Goal: Information Seeking & Learning: Check status

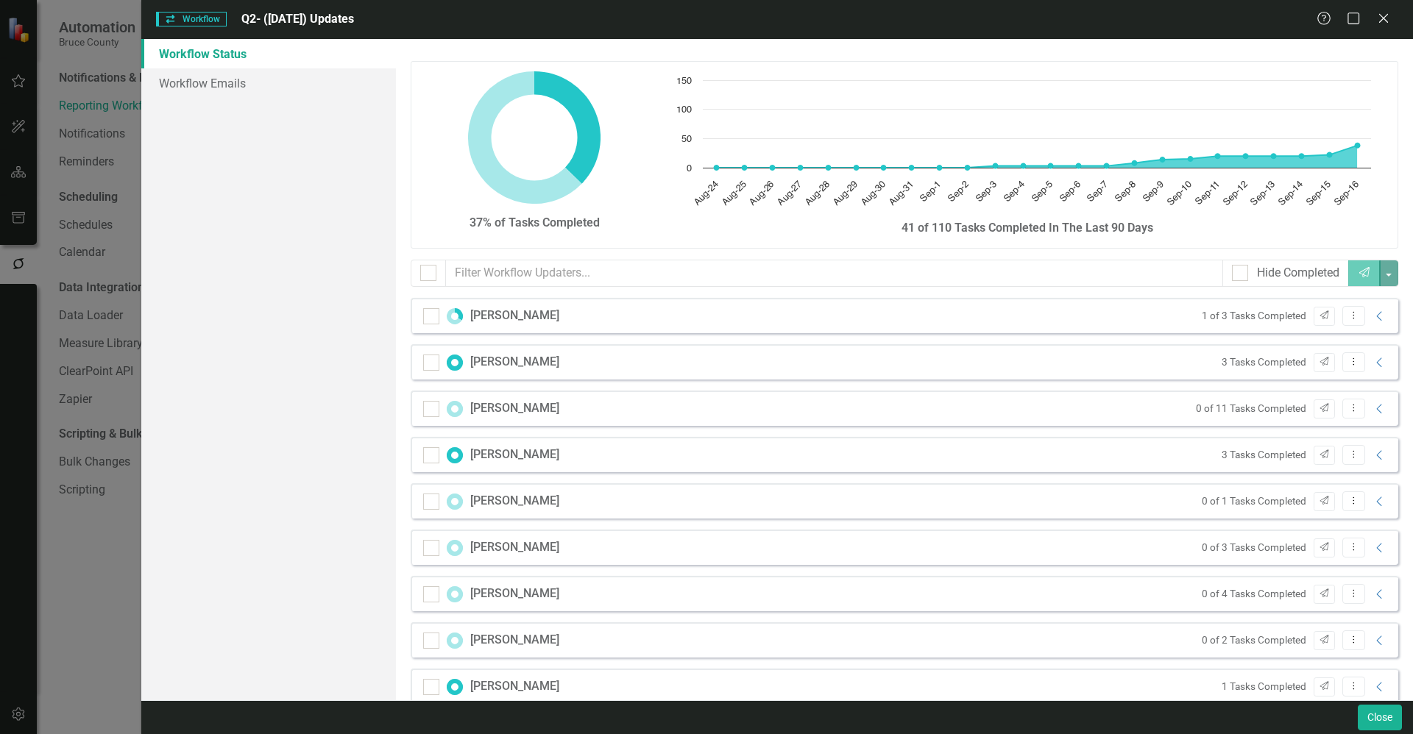
scroll to position [797, 0]
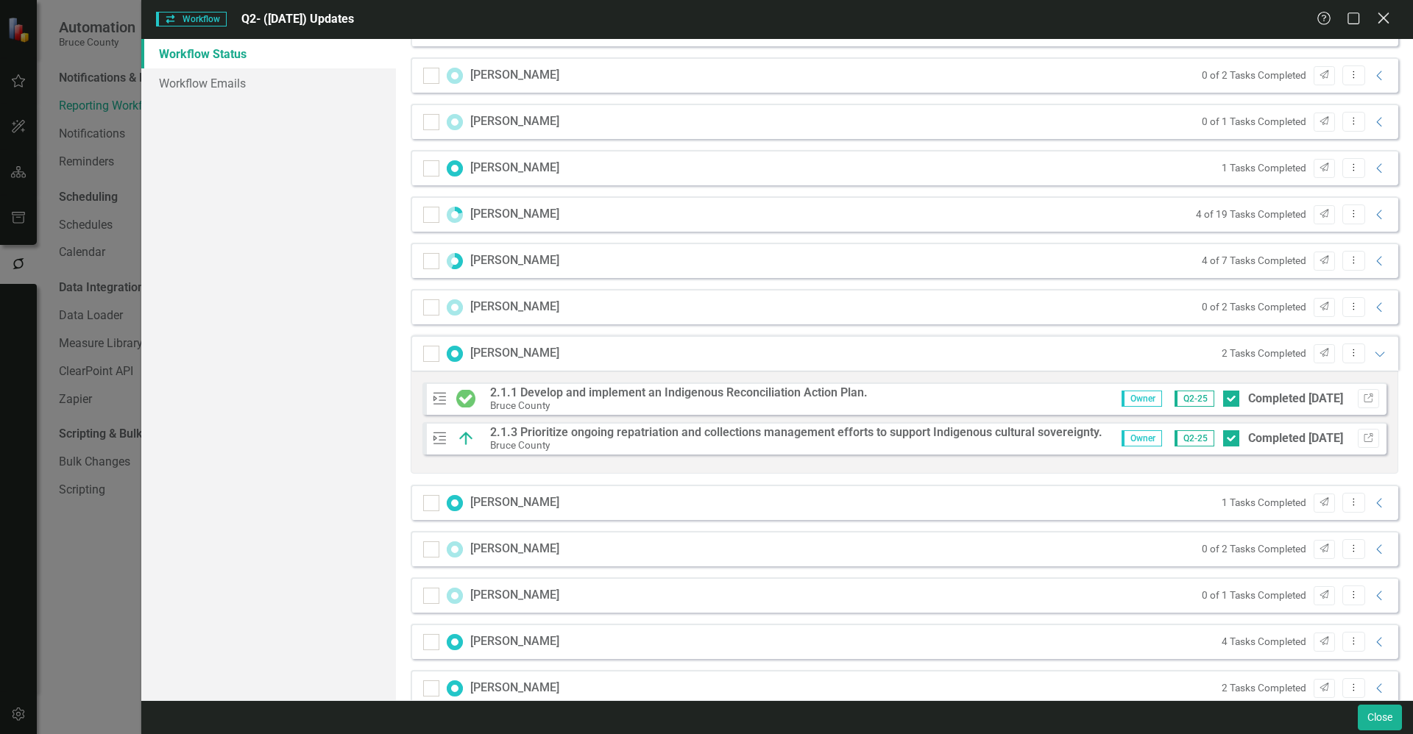
click at [1389, 12] on icon "Close" at bounding box center [1383, 18] width 18 height 14
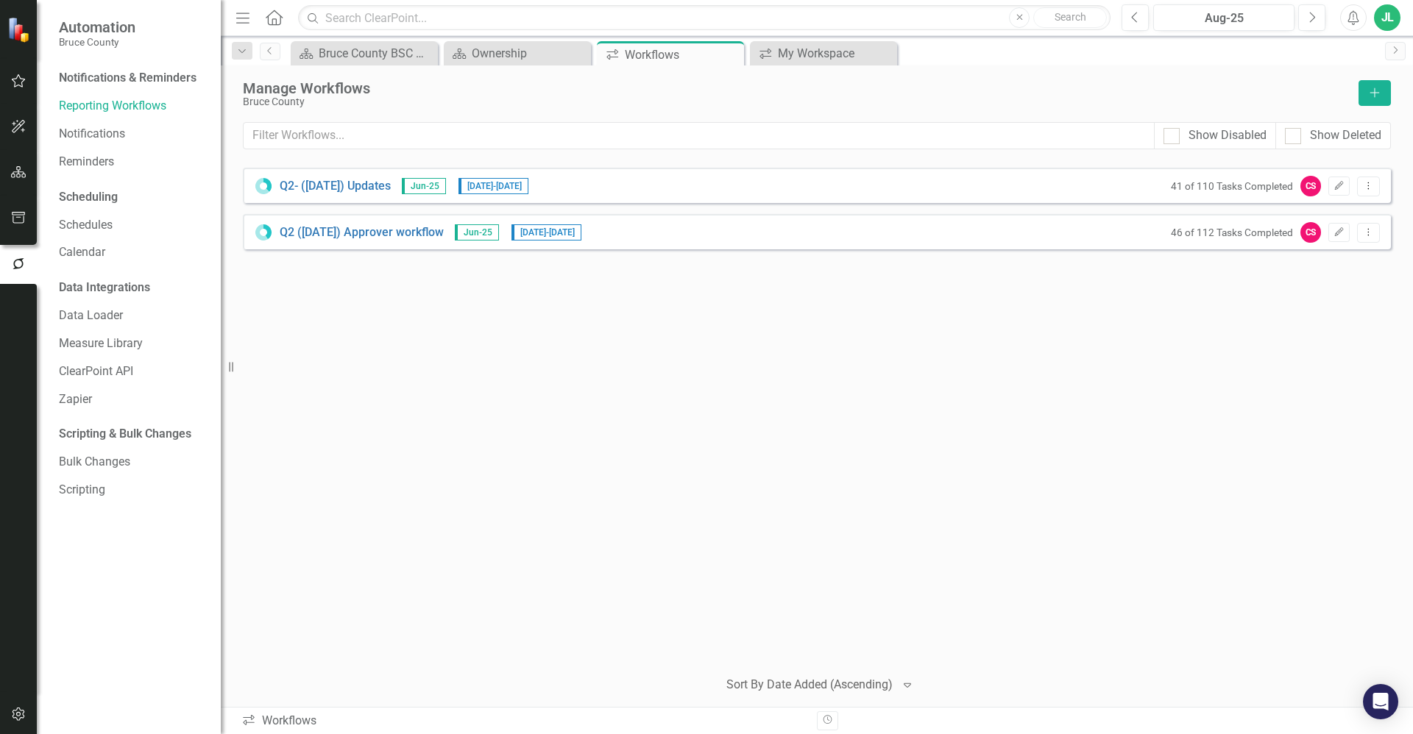
click at [517, 336] on div "Q2- (Jun 25) Updates Jun-25 8/25/25 - 9/17/25 41 of 110 Tasks Completed CS Edit…" at bounding box center [817, 412] width 1148 height 488
click at [18, 76] on icon "button" at bounding box center [18, 81] width 15 height 12
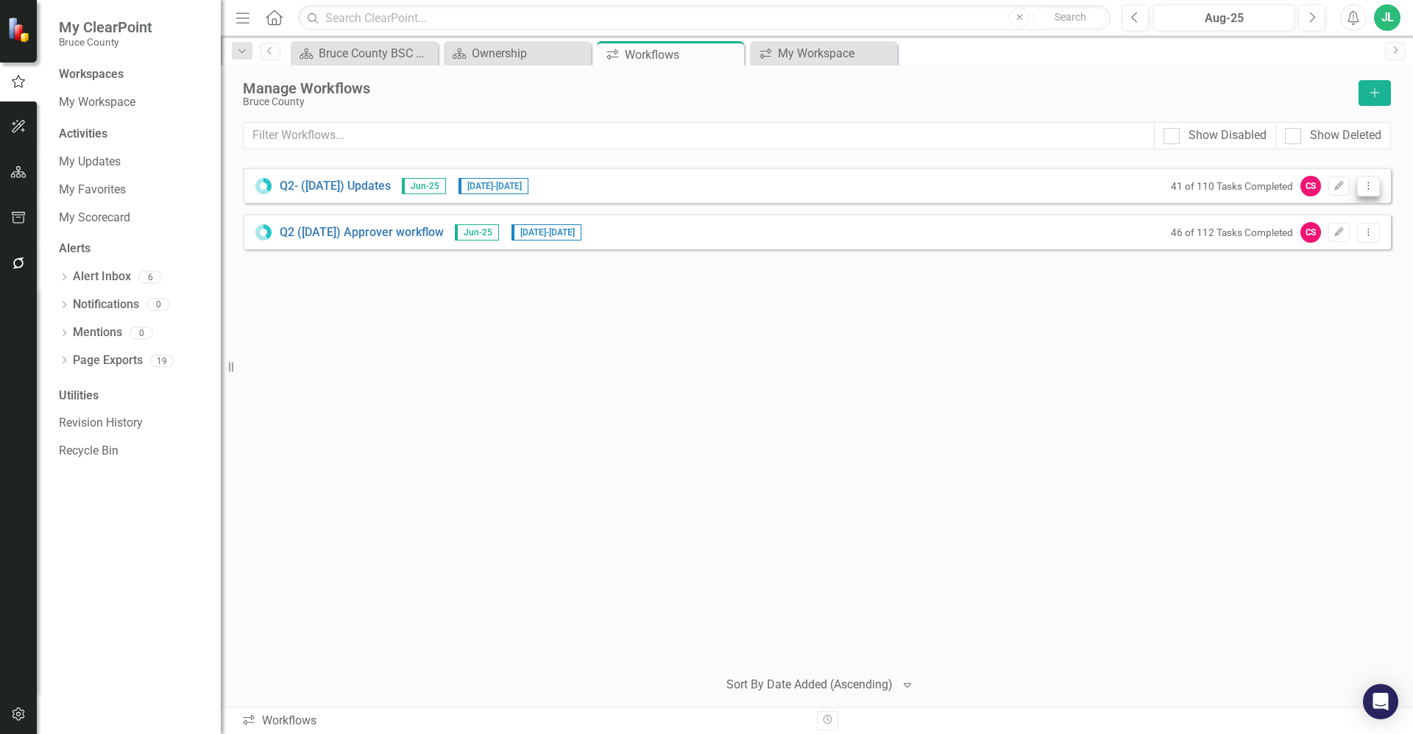
click at [1367, 190] on icon "Dropdown Menu" at bounding box center [1368, 186] width 13 height 10
click at [1339, 210] on link "Preview Preview Workflow" at bounding box center [1311, 210] width 136 height 27
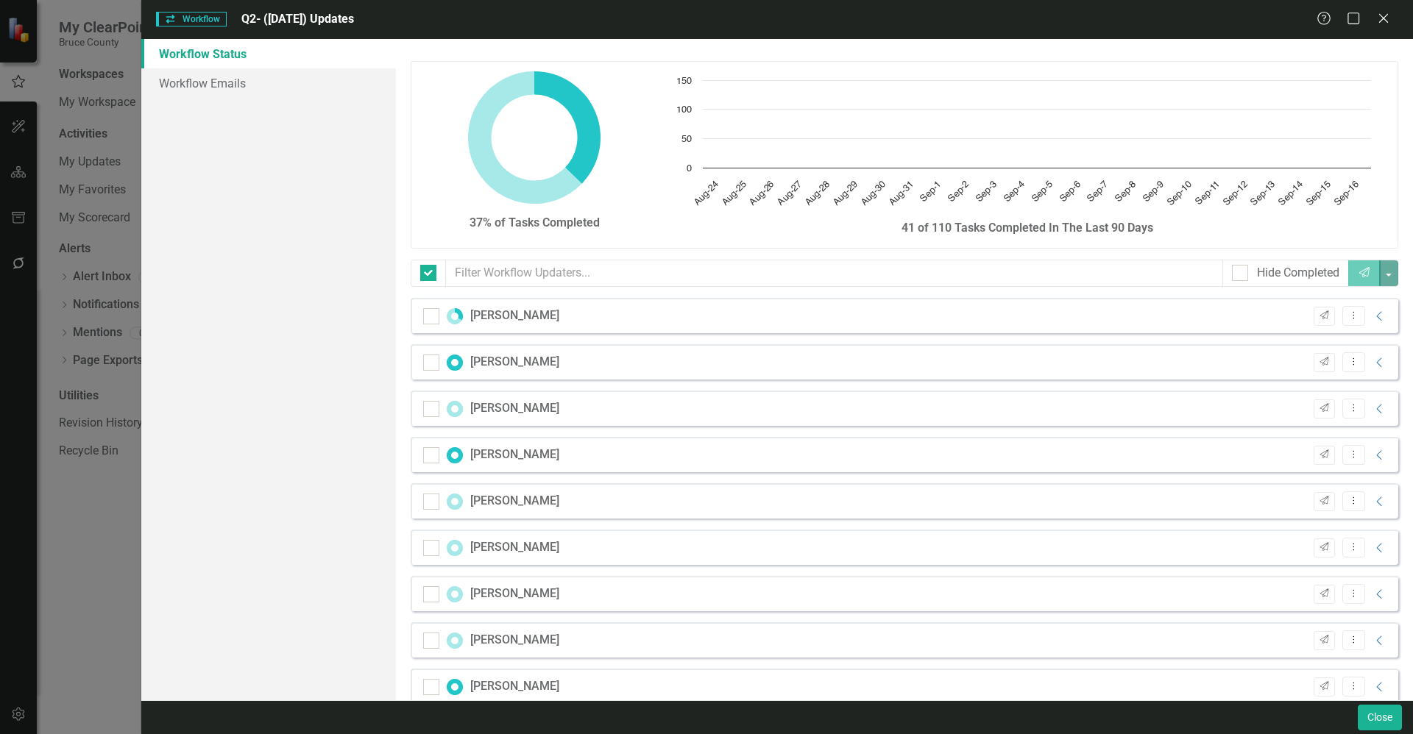
checkbox input "false"
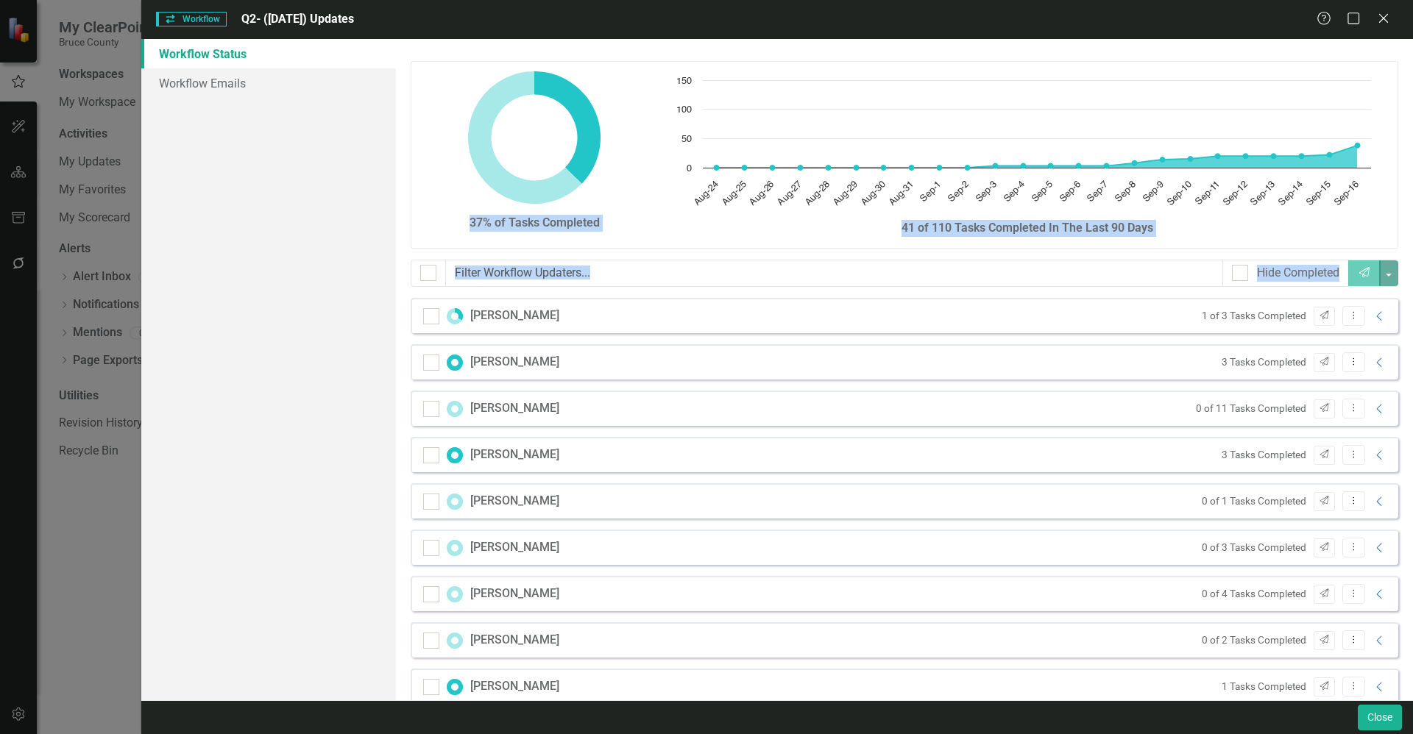
drag, startPoint x: 315, startPoint y: 596, endPoint x: 975, endPoint y: 561, distance: 661.0
click at [975, 561] on div "Workflow Status Workflow Emails 37% of Tasks Completed Chart Chart with 24 data…" at bounding box center [777, 370] width 1272 height 662
drag, startPoint x: 975, startPoint y: 561, endPoint x: 907, endPoint y: 577, distance: 70.3
click at [907, 577] on div "Claire Dodds 0 of 4 Tasks Completed Send Dropdown Menu Collapse" at bounding box center [905, 593] width 988 height 35
click at [1372, 592] on icon "Collapse" at bounding box center [1379, 595] width 15 height 12
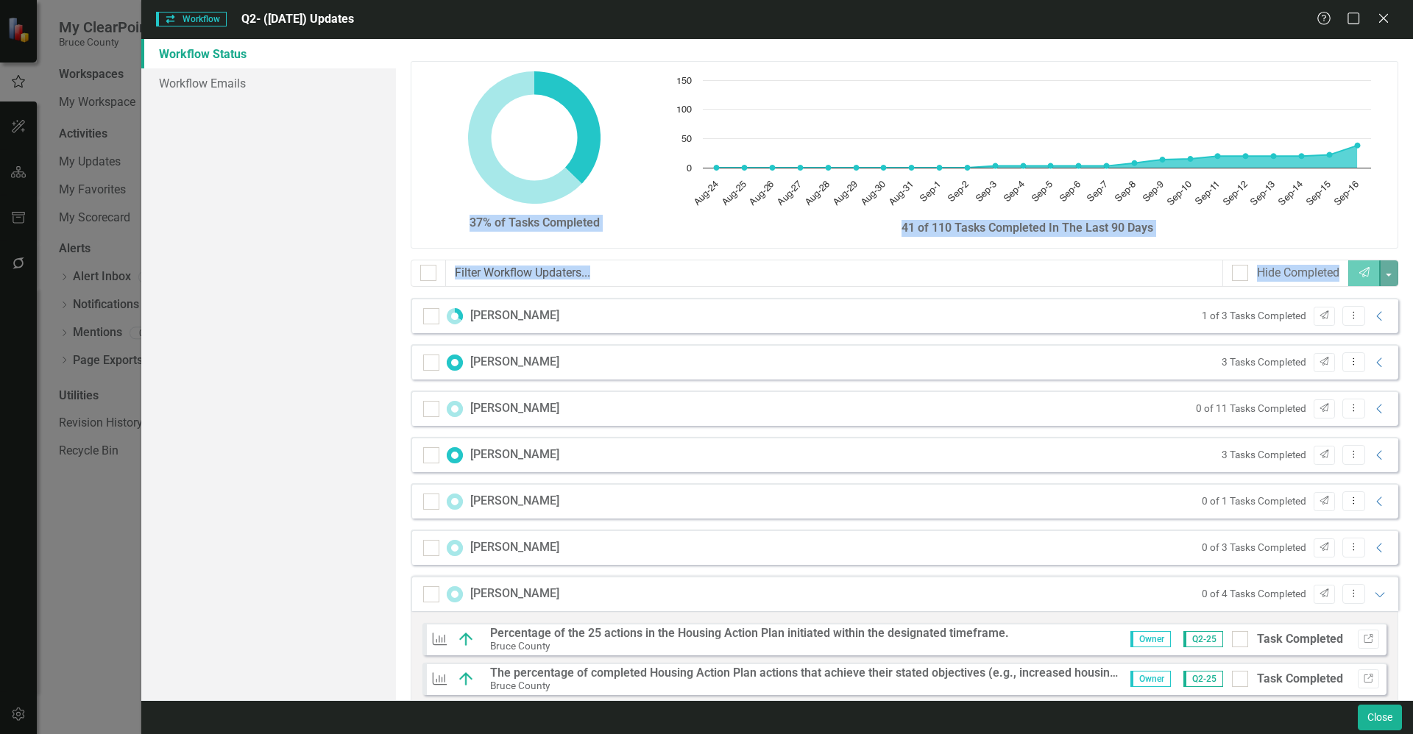
click at [348, 570] on div "Workflow Status Workflow Emails" at bounding box center [268, 370] width 255 height 662
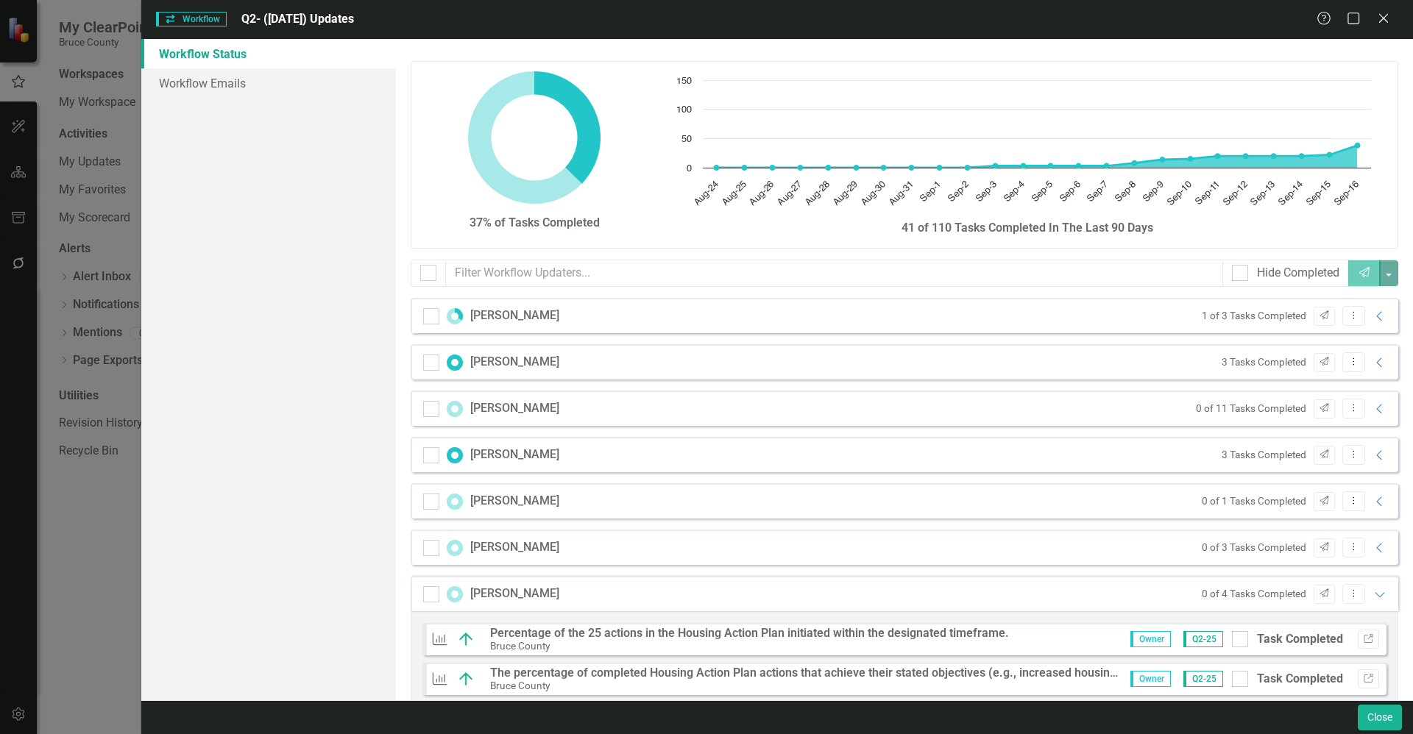
click at [1285, 163] on icon "Interactive chart" at bounding box center [1037, 157] width 640 height 22
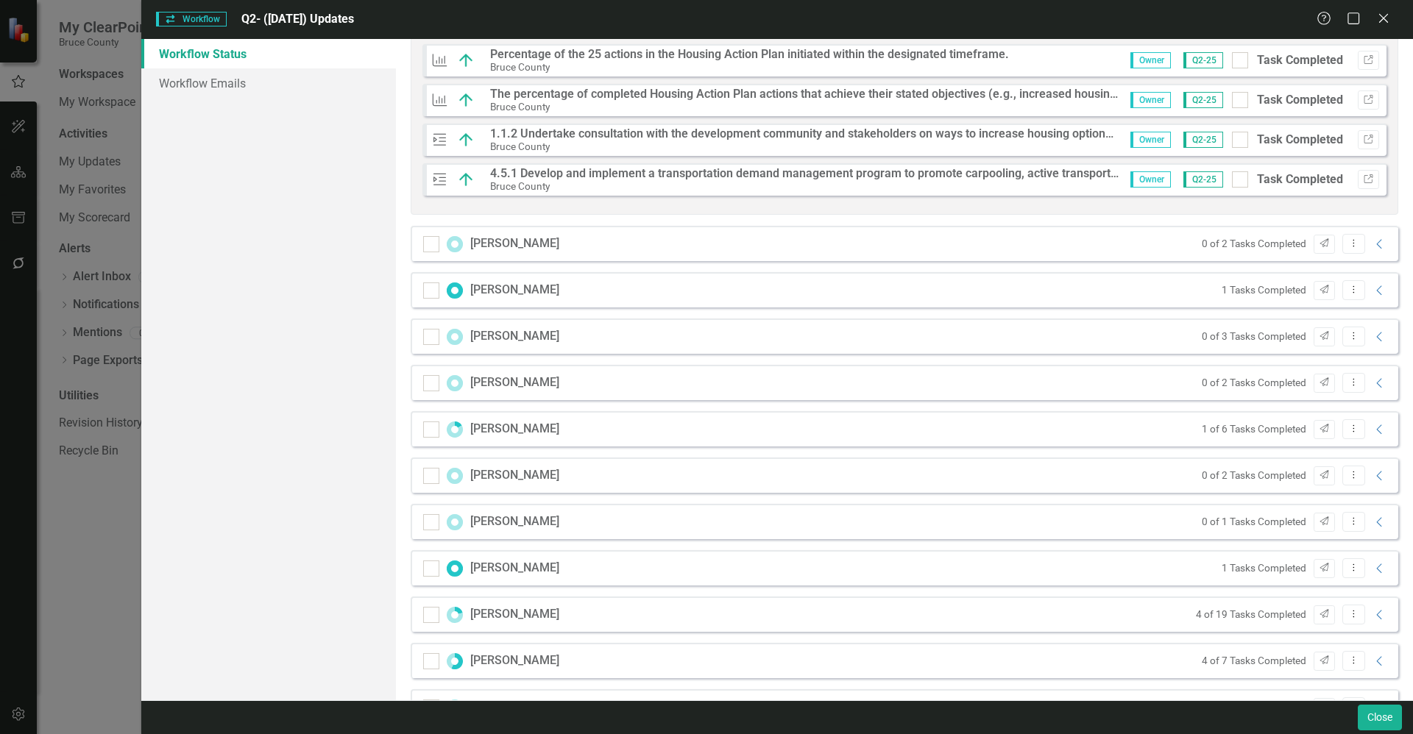
scroll to position [0, 0]
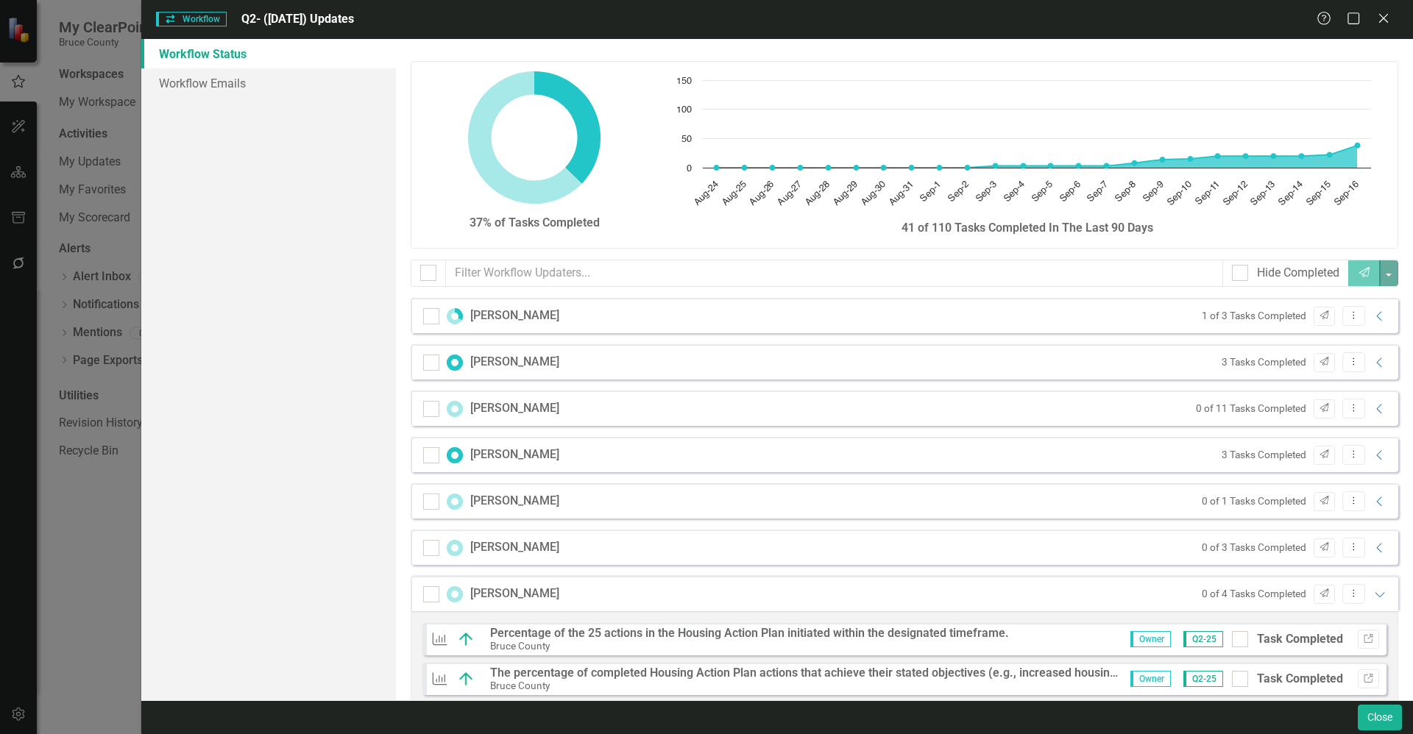
click at [352, 430] on div "Workflow Status Workflow Emails" at bounding box center [268, 370] width 255 height 662
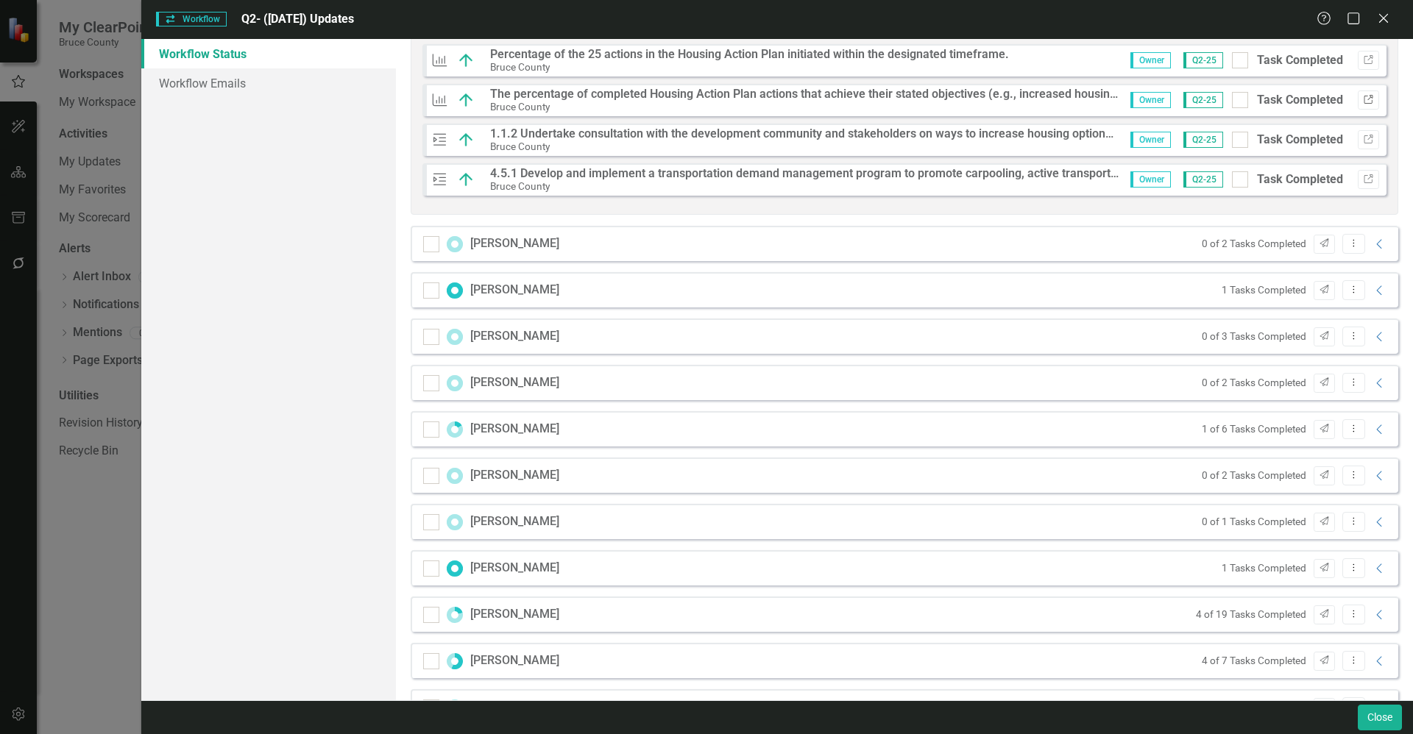
click at [1364, 95] on icon "button" at bounding box center [1368, 99] width 9 height 9
click at [1358, 134] on button "Link" at bounding box center [1368, 139] width 21 height 19
click at [1363, 177] on icon "Link" at bounding box center [1368, 179] width 11 height 9
click at [134, 550] on div "Workflow Workflow Q2- (Jun 25) Updates Help Maximize Close Workflow Status Work…" at bounding box center [706, 367] width 1413 height 734
click at [111, 553] on div "Workflow Workflow Q2- (Jun 25) Updates Help Maximize Close Workflow Status Work…" at bounding box center [706, 367] width 1413 height 734
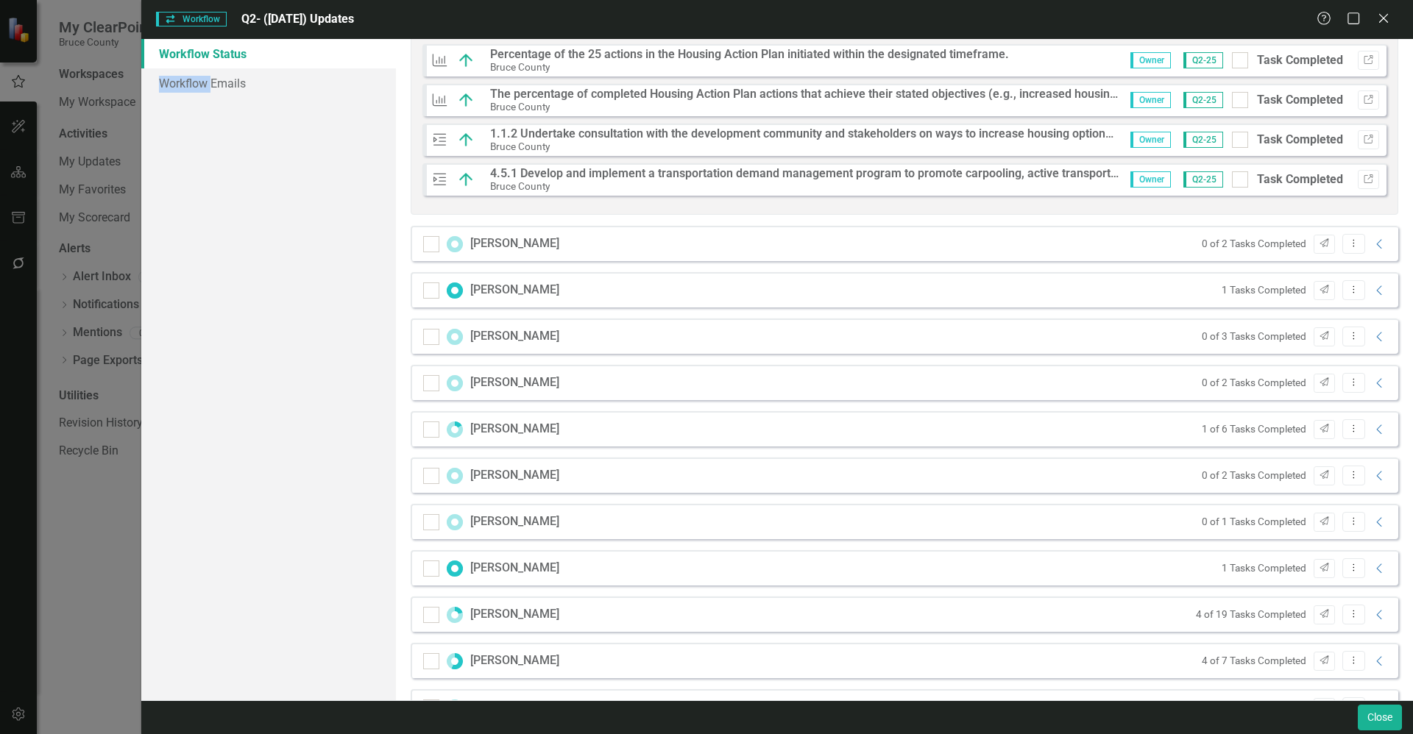
click at [111, 553] on div "Workflow Workflow Q2- (Jun 25) Updates Help Maximize Close Workflow Status Work…" at bounding box center [706, 367] width 1413 height 734
click at [1383, 26] on div "Close" at bounding box center [1383, 20] width 18 height 20
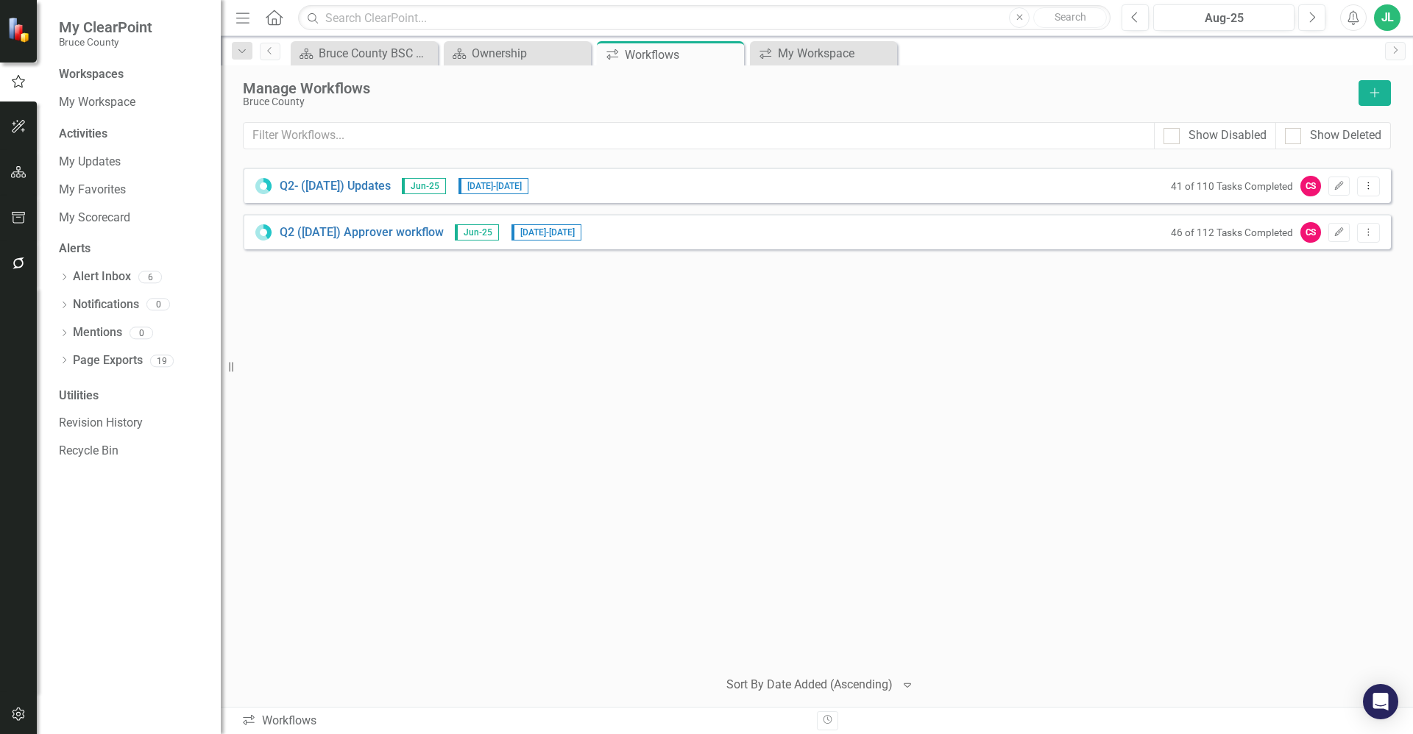
click at [621, 374] on div "Q2- (Jun 25) Updates Jun-25 8/25/25 - 9/17/25 41 of 110 Tasks Completed CS Edit…" at bounding box center [817, 412] width 1148 height 488
click at [411, 235] on link "Q2 (June 25) Approver workflow" at bounding box center [362, 232] width 164 height 17
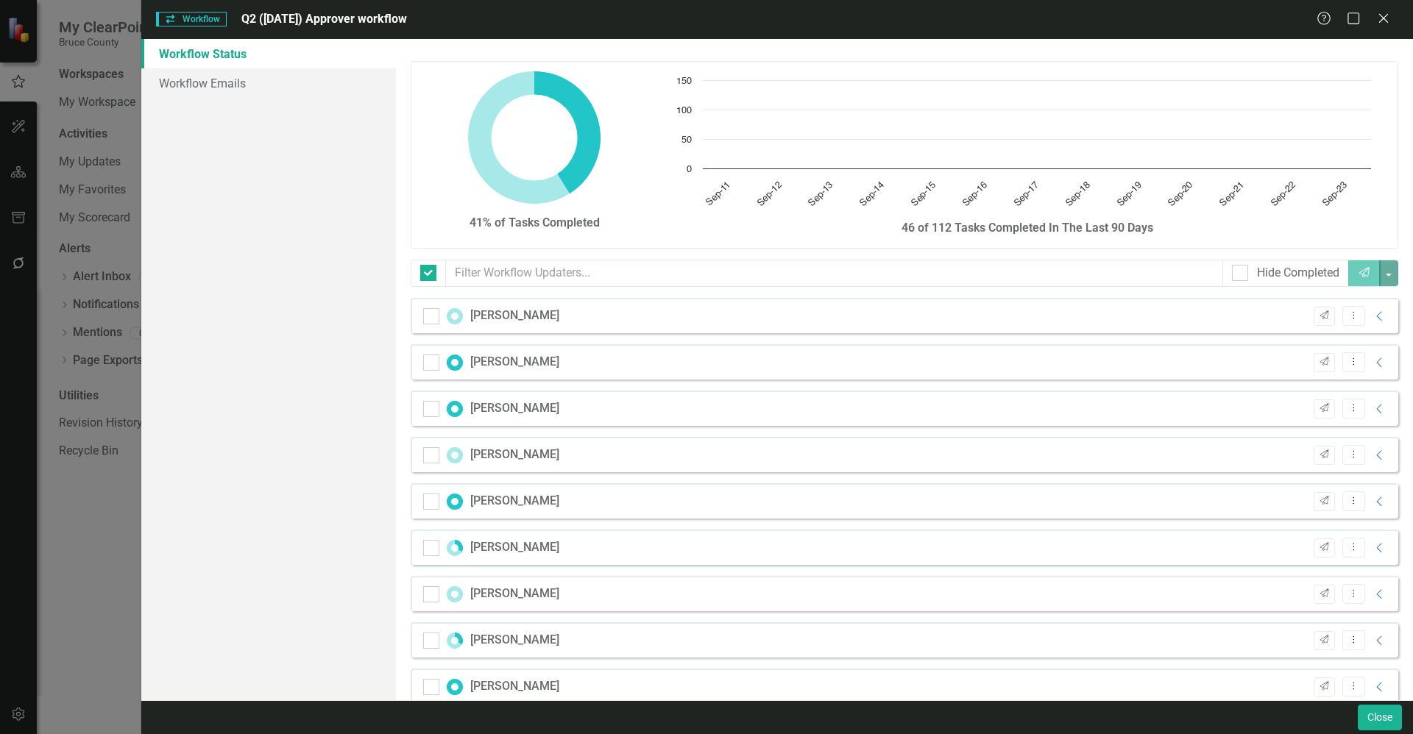
checkbox input "false"
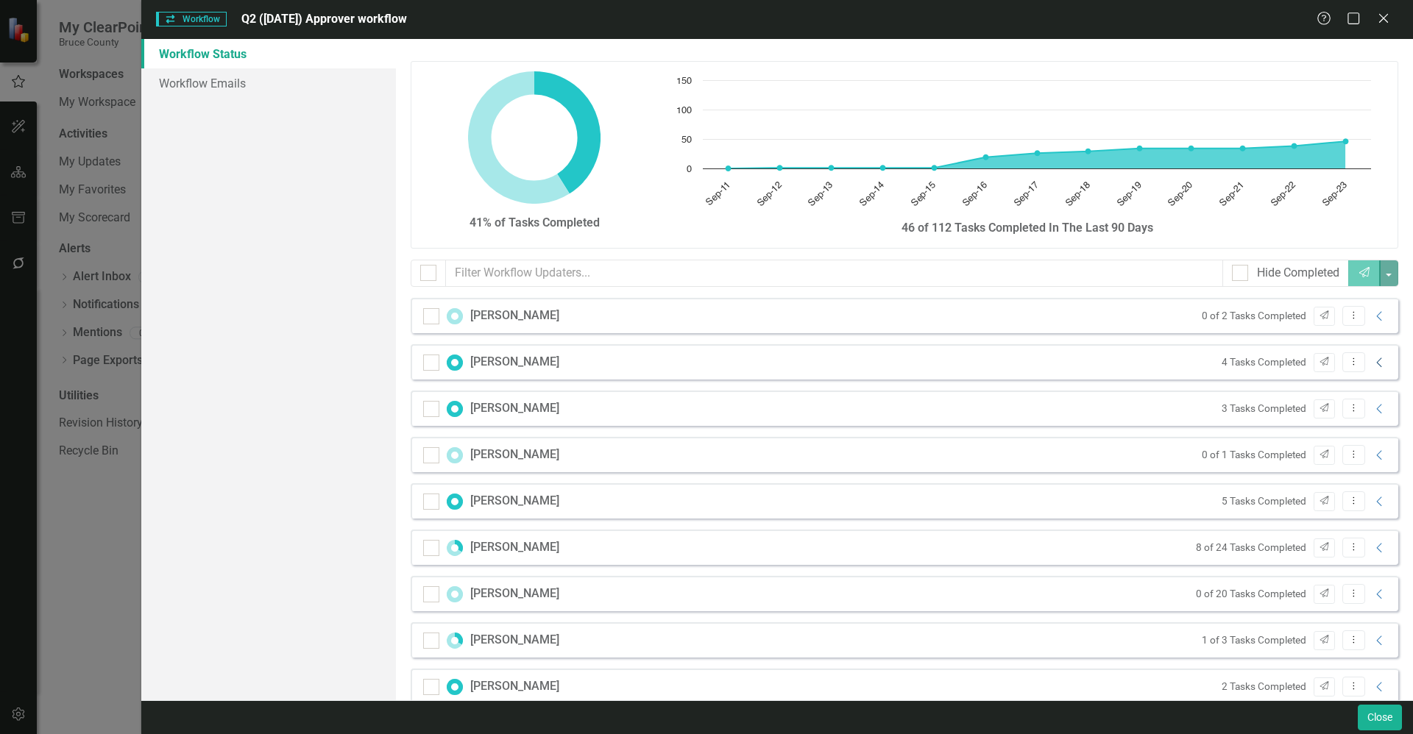
click at [1375, 363] on icon "Collapse" at bounding box center [1379, 363] width 15 height 12
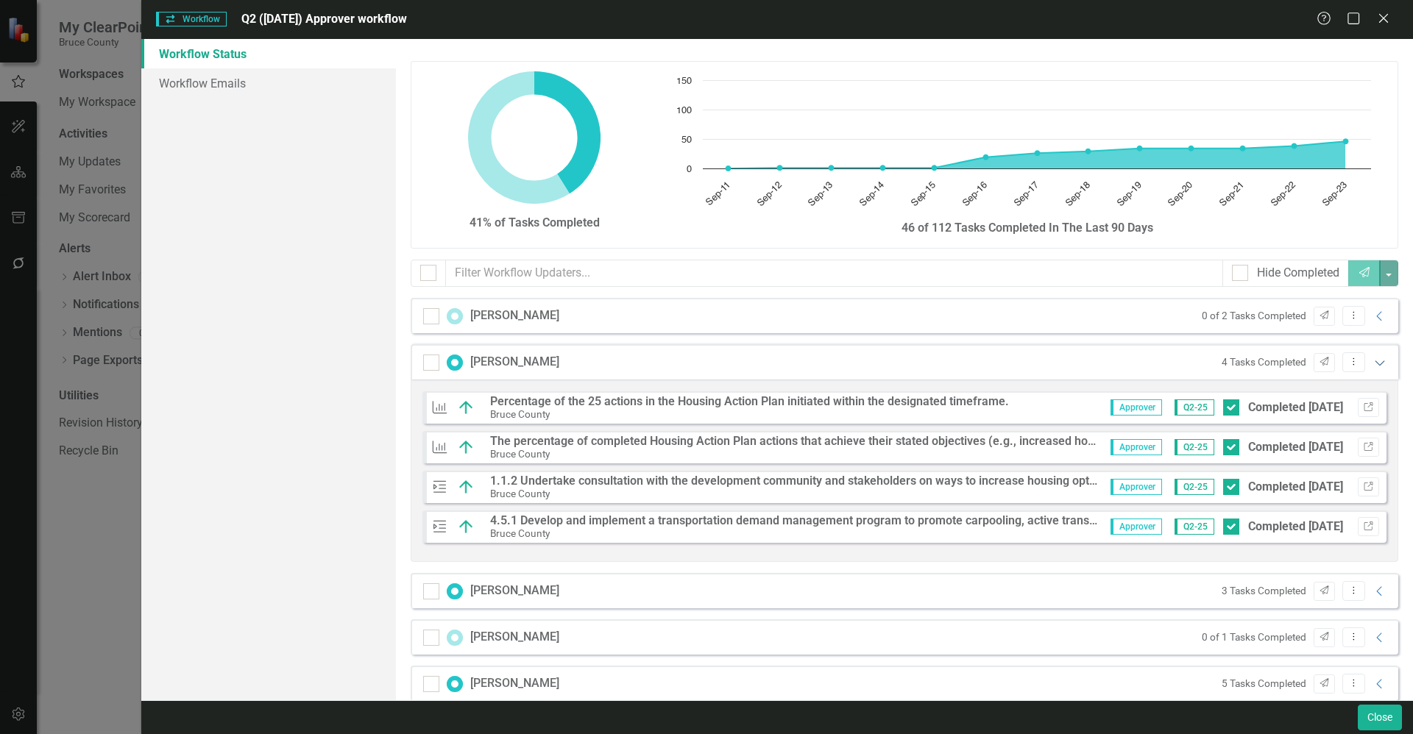
click at [1375, 363] on icon "Expanded" at bounding box center [1379, 363] width 15 height 12
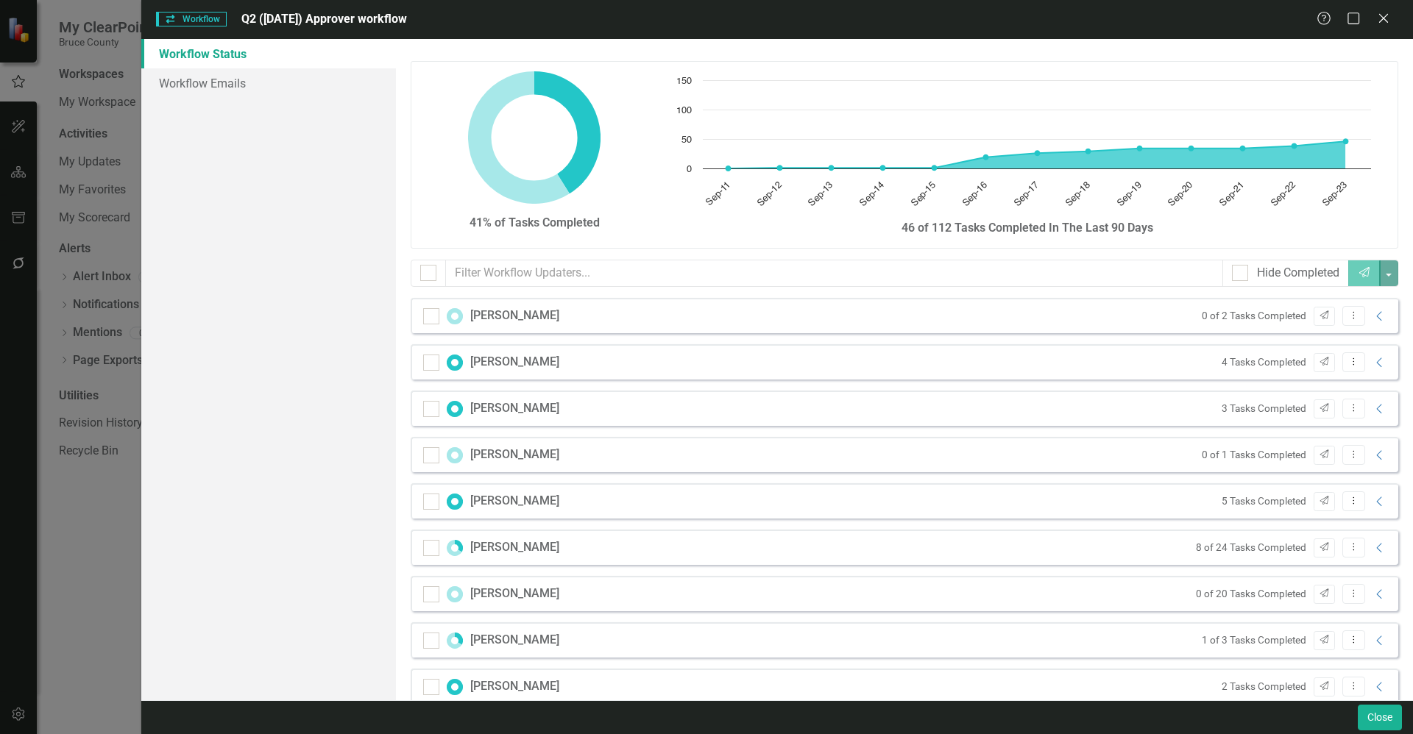
click at [70, 531] on div "Workflow Workflow Q2 (June 25) Approver workflow Help Maximize Close Workflow S…" at bounding box center [706, 367] width 1413 height 734
click at [1386, 23] on icon "Close" at bounding box center [1383, 18] width 18 height 14
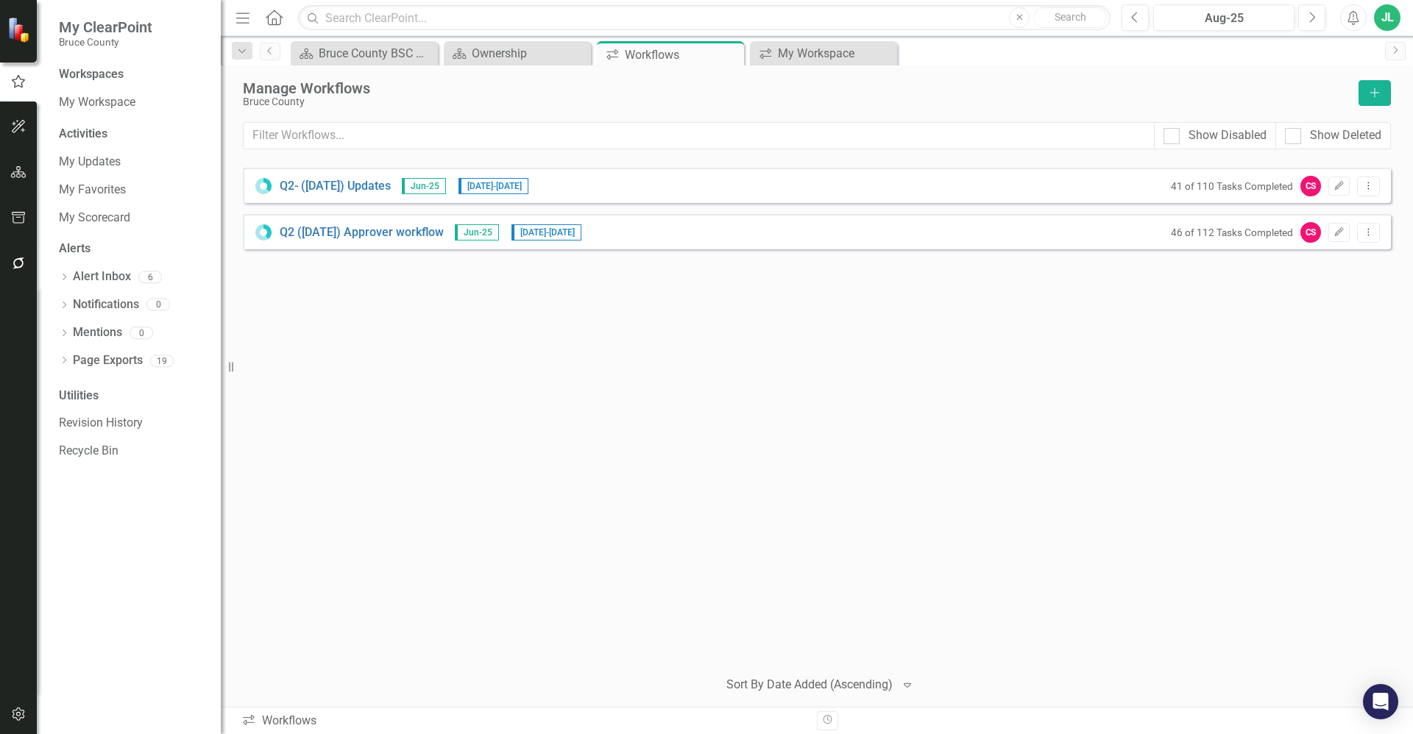
click at [828, 475] on div "Q2- (Jun 25) Updates Jun-25 8/25/25 - 9/17/25 41 of 110 Tasks Completed CS Edit…" at bounding box center [817, 412] width 1148 height 488
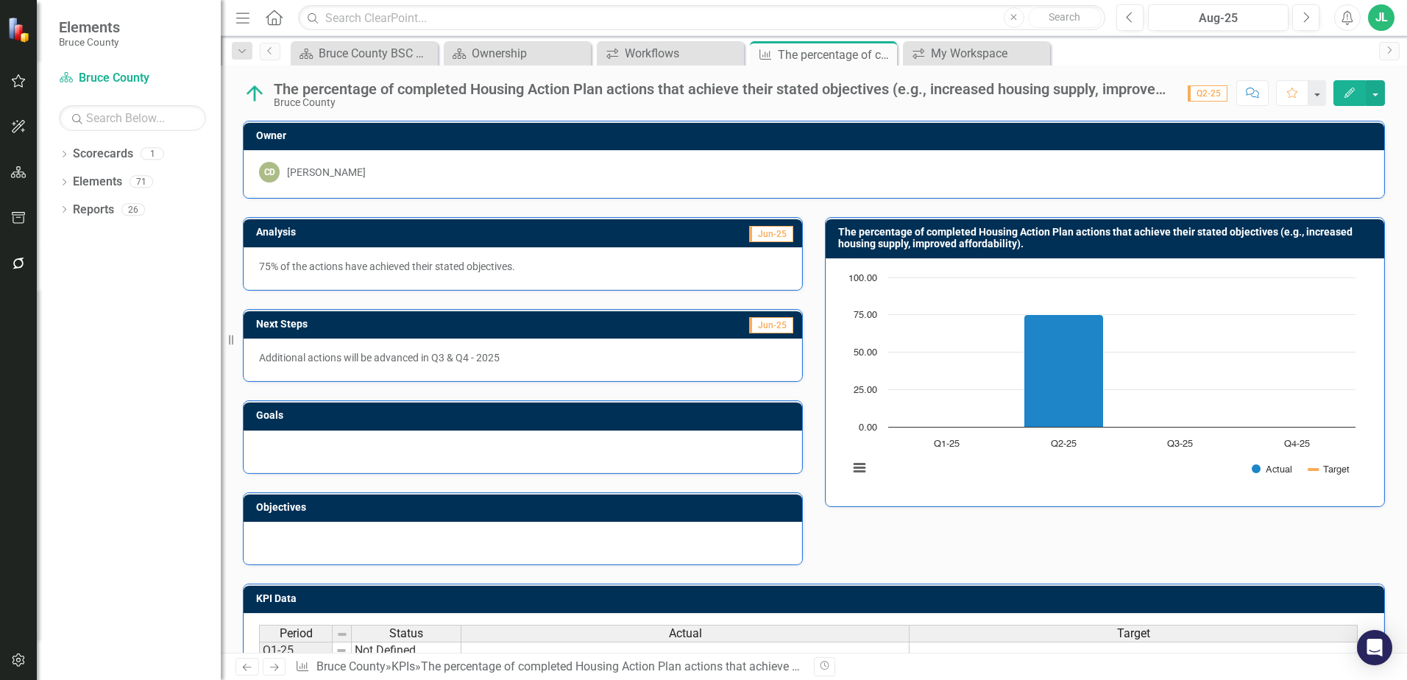
click at [804, 450] on div "Goals" at bounding box center [523, 427] width 582 height 91
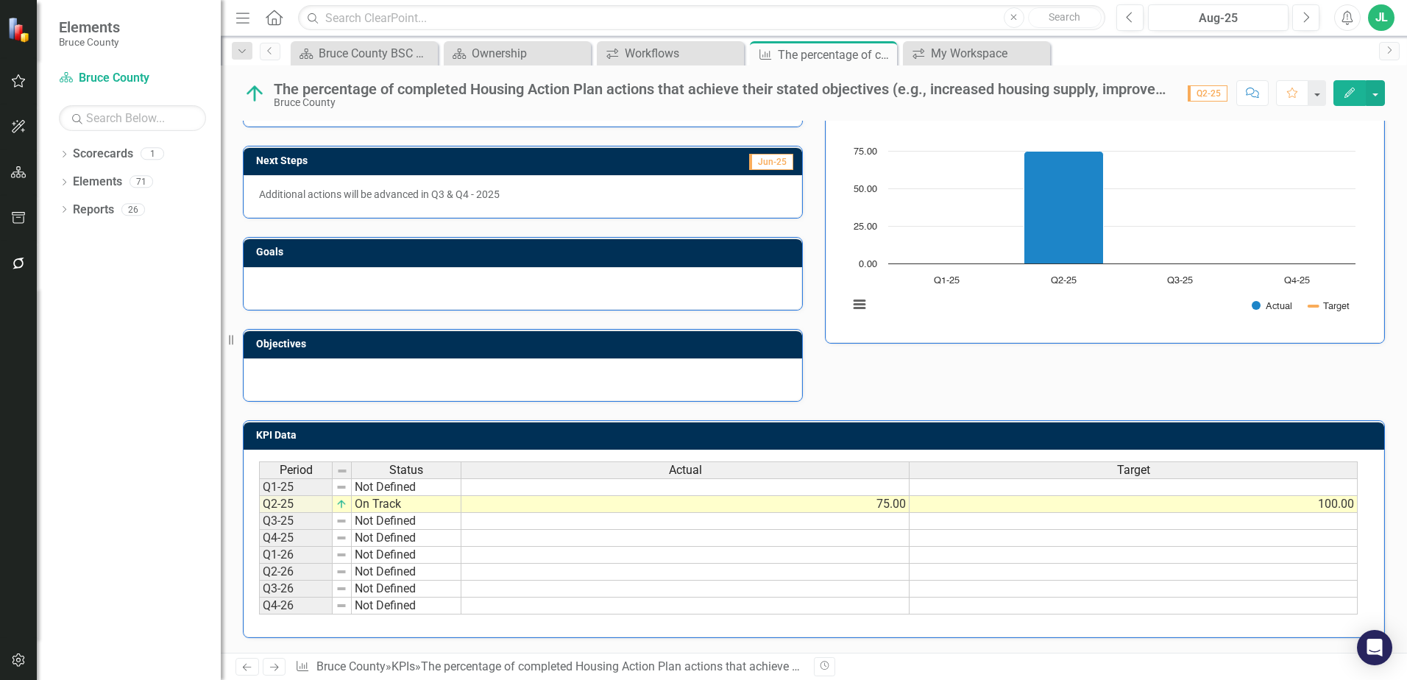
scroll to position [134, 0]
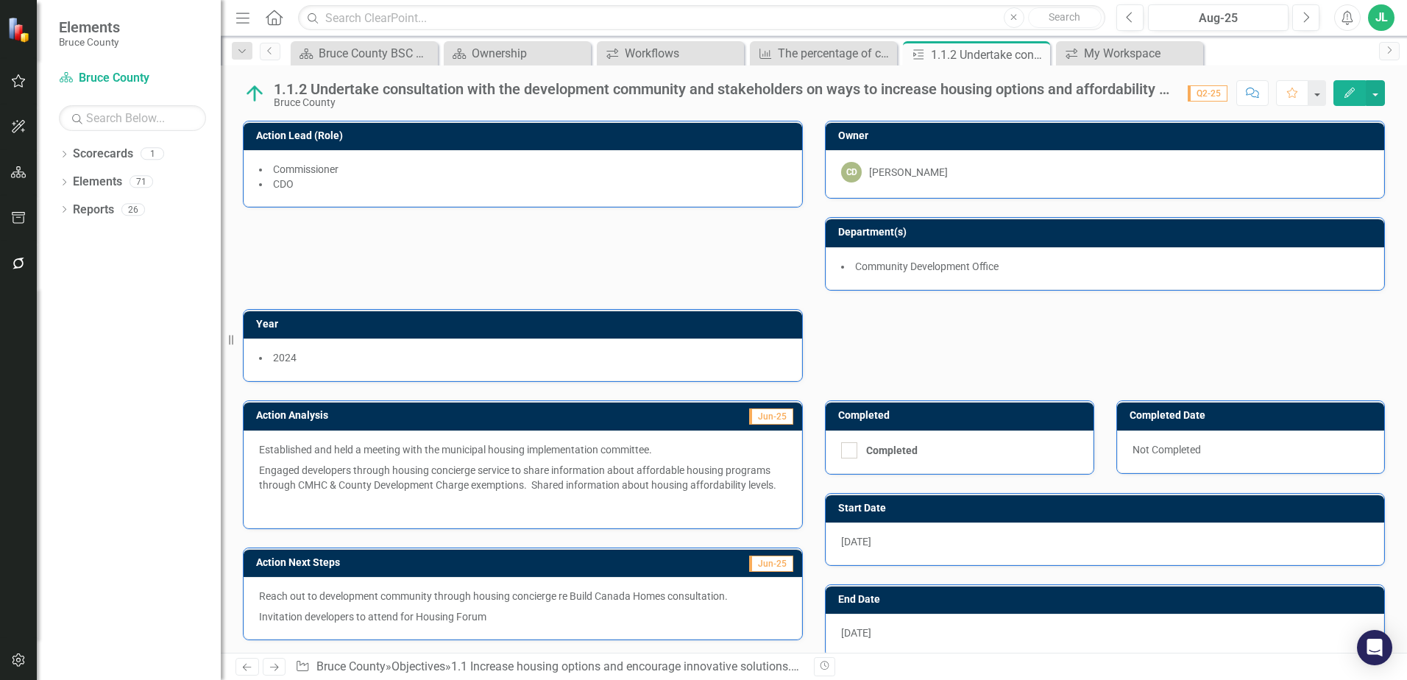
click at [508, 545] on div "Action Next Steps Jun-25 Reach out to development community through housing con…" at bounding box center [523, 584] width 582 height 111
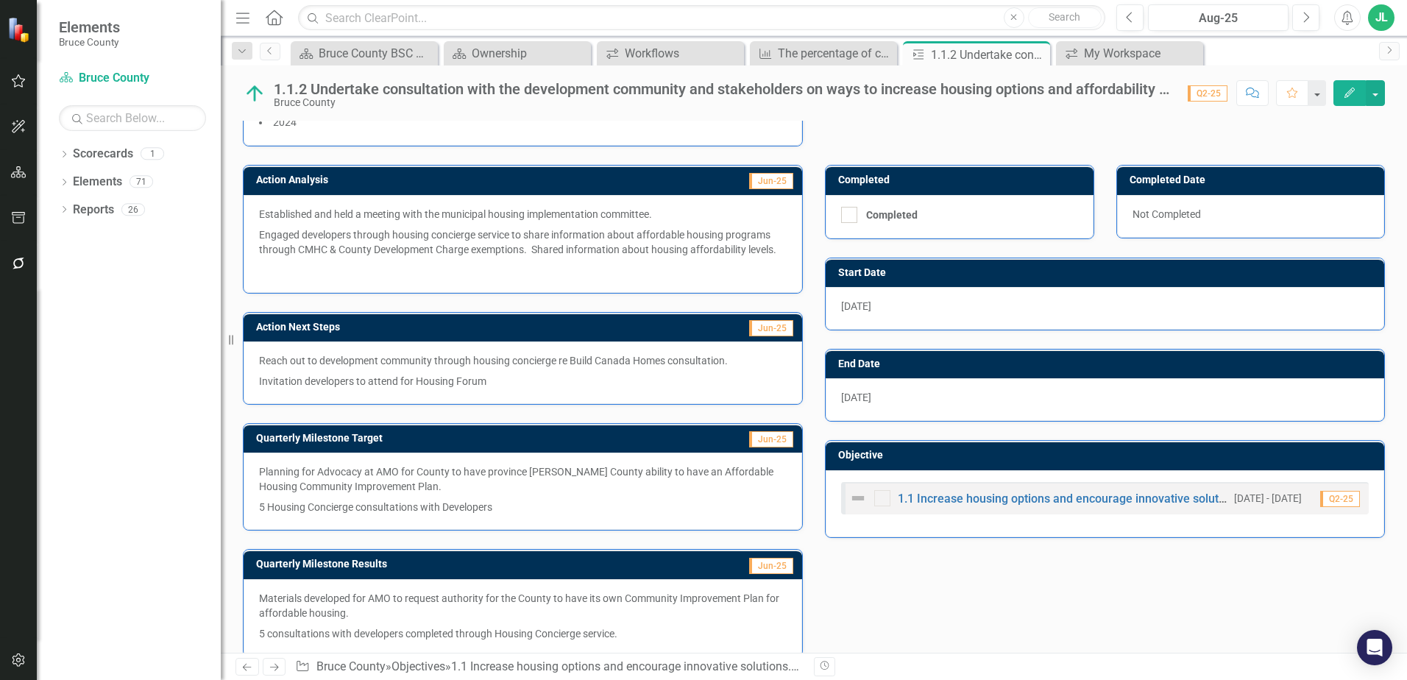
scroll to position [255, 0]
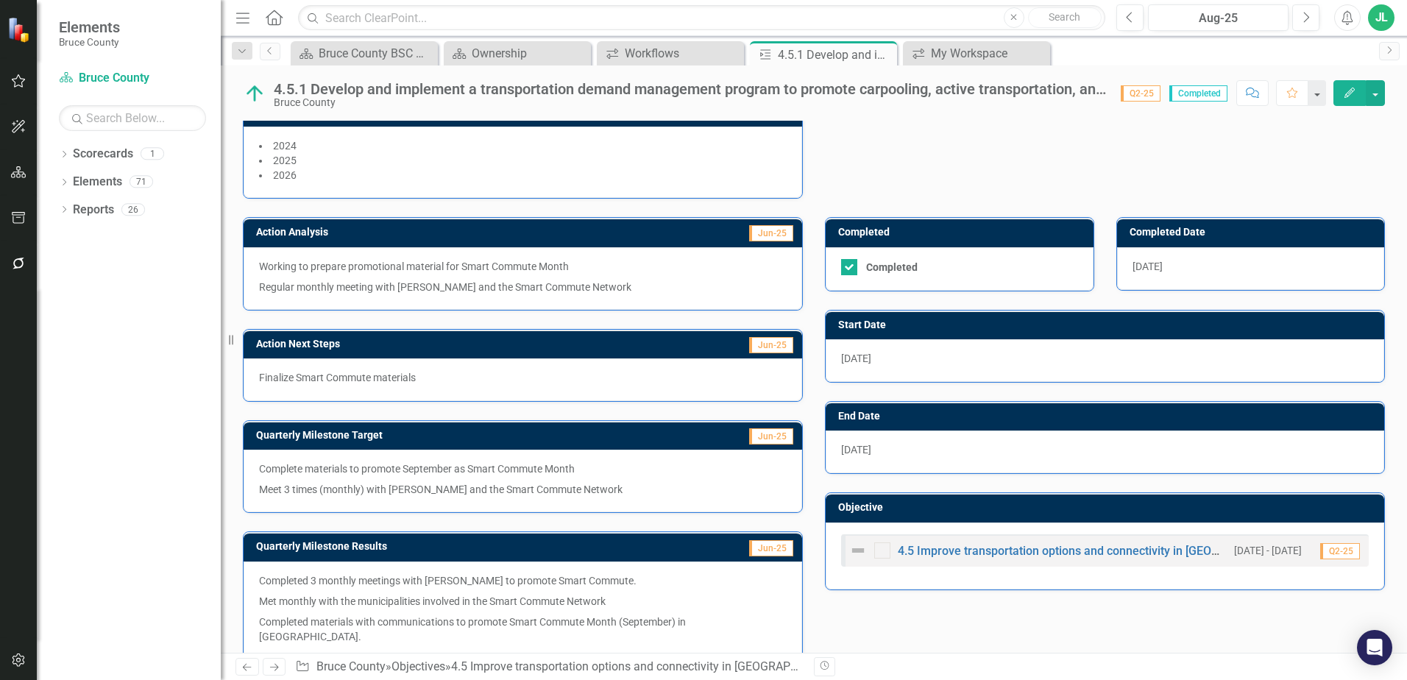
scroll to position [233, 0]
